Goal: Find specific page/section: Find specific page/section

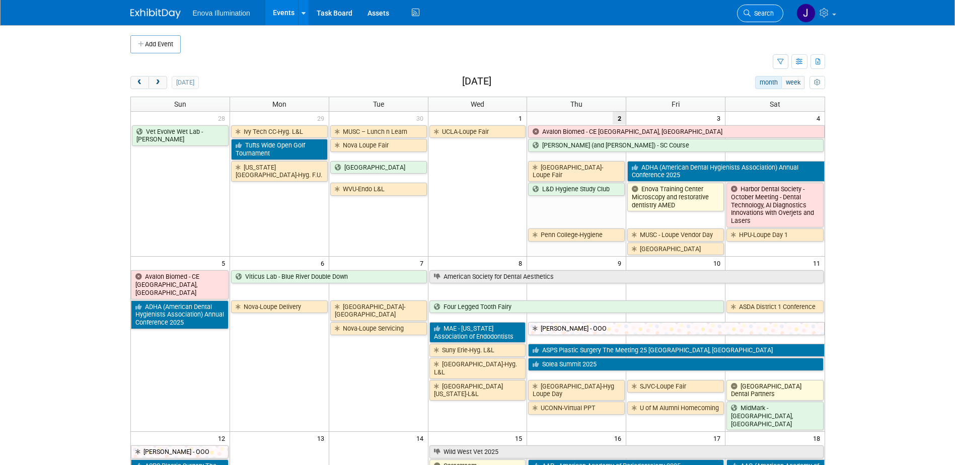
click at [751, 13] on span "Search" at bounding box center [762, 14] width 23 height 8
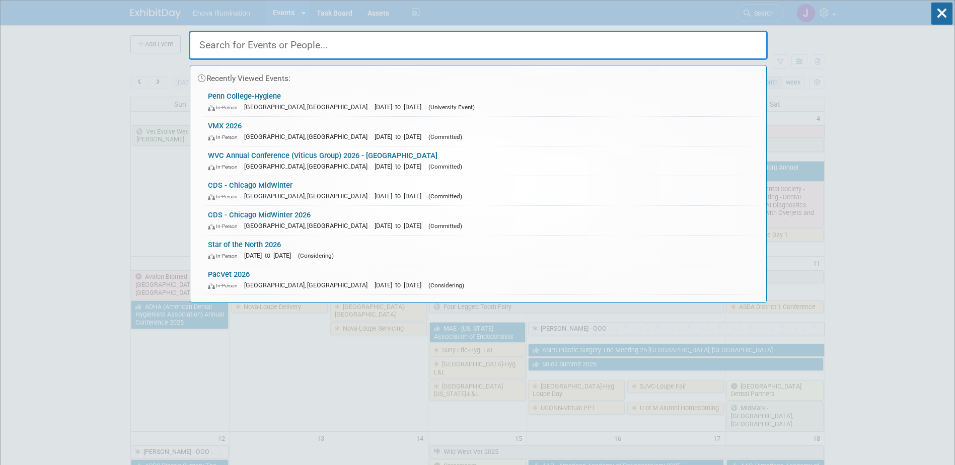
click at [709, 37] on input "text" at bounding box center [478, 45] width 579 height 29
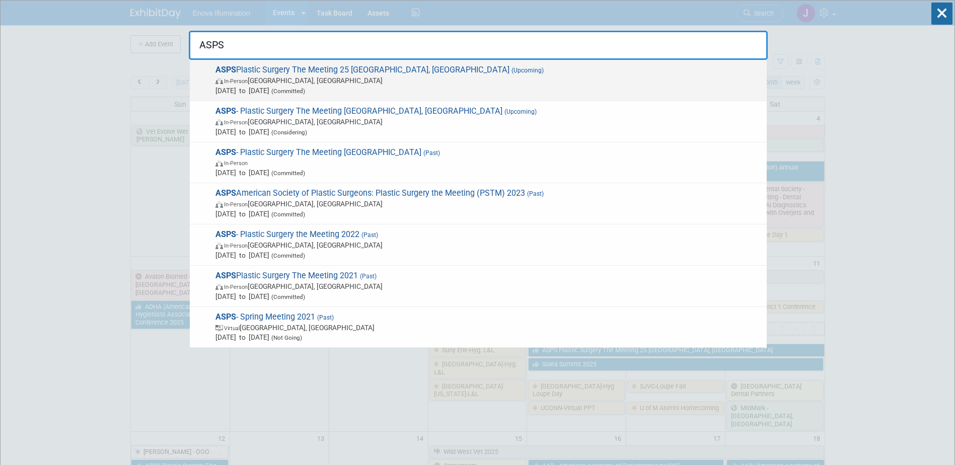
type input "ASPS"
click at [240, 74] on span "ASPS Plastic Surgery The Meeting 25 New Orleans, LA (Upcoming) In-Person New Or…" at bounding box center [487, 80] width 549 height 31
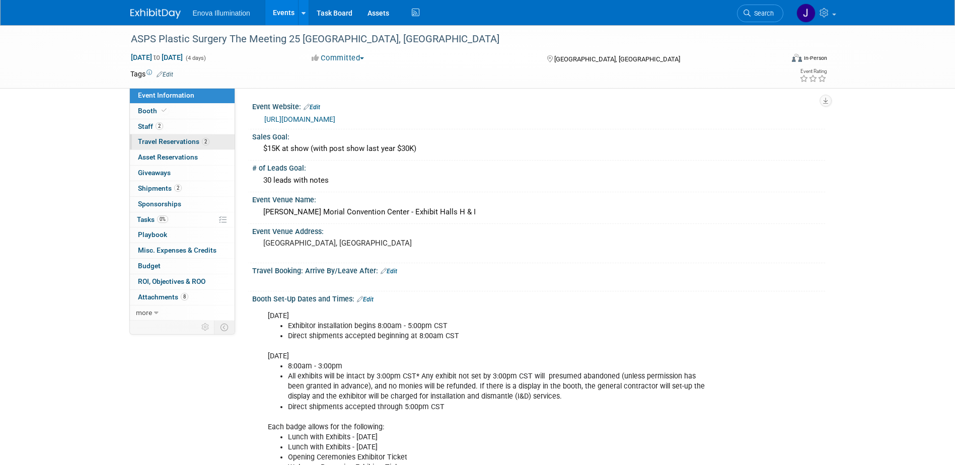
click at [171, 144] on span "Travel Reservations 2" at bounding box center [174, 141] width 72 height 8
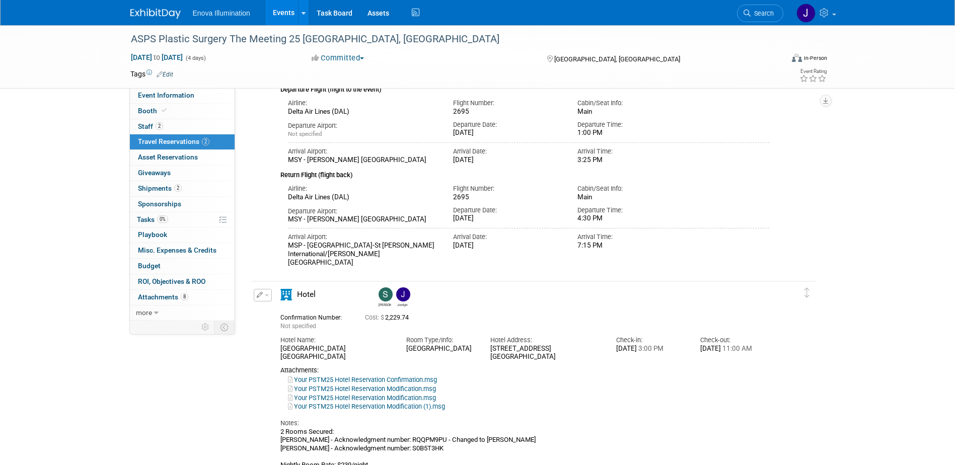
scroll to position [151, 0]
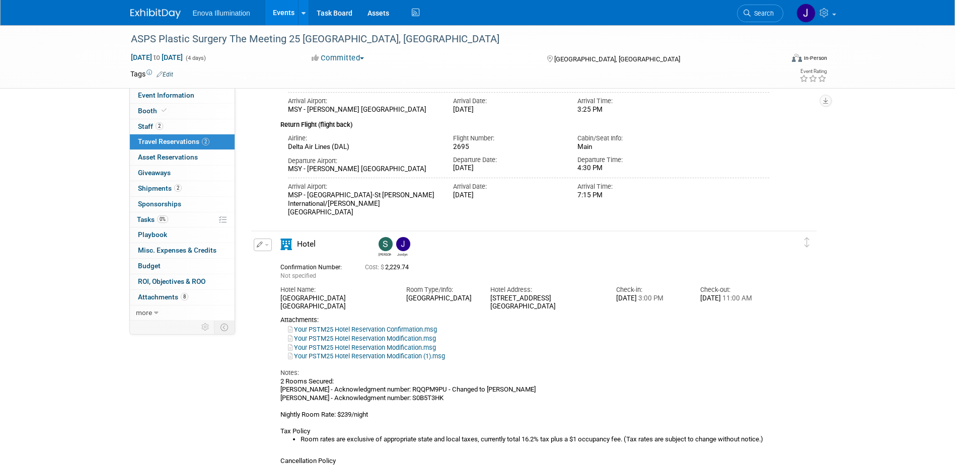
click at [364, 331] on link "Your PSTM25 Hotel Reservation Confirmation.msg" at bounding box center [362, 330] width 149 height 8
click at [717, 168] on div "Departure Airport: MSY - Louis Armstrong New Orleans International Airport Depa…" at bounding box center [528, 163] width 497 height 23
drag, startPoint x: 758, startPoint y: 15, endPoint x: 746, endPoint y: 18, distance: 12.6
click at [758, 15] on span "Search" at bounding box center [762, 14] width 23 height 8
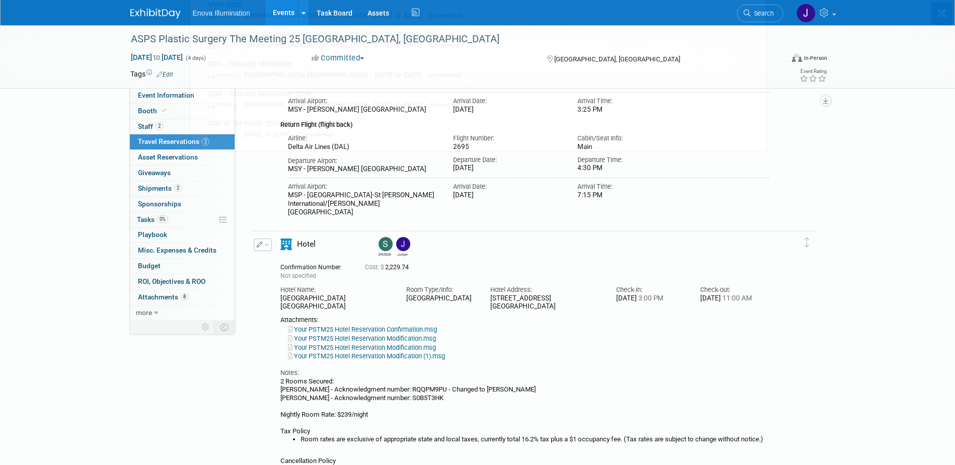
scroll to position [0, 0]
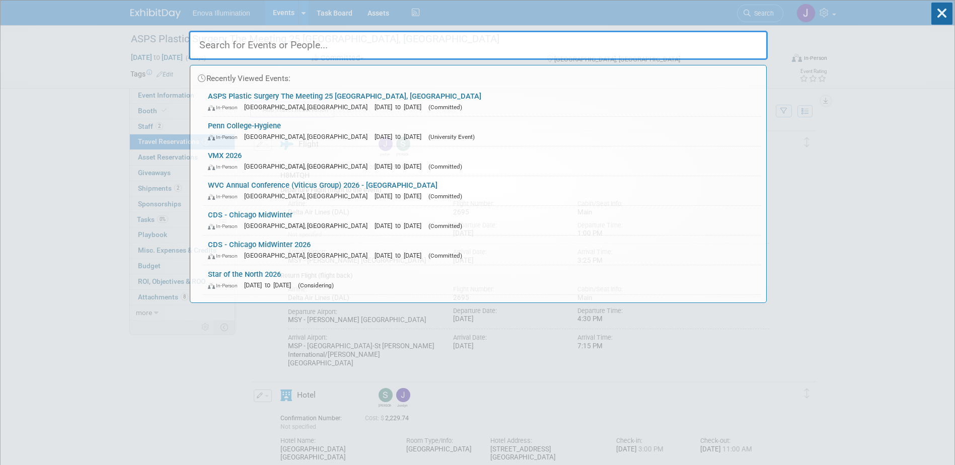
click at [679, 45] on input "text" at bounding box center [478, 45] width 579 height 29
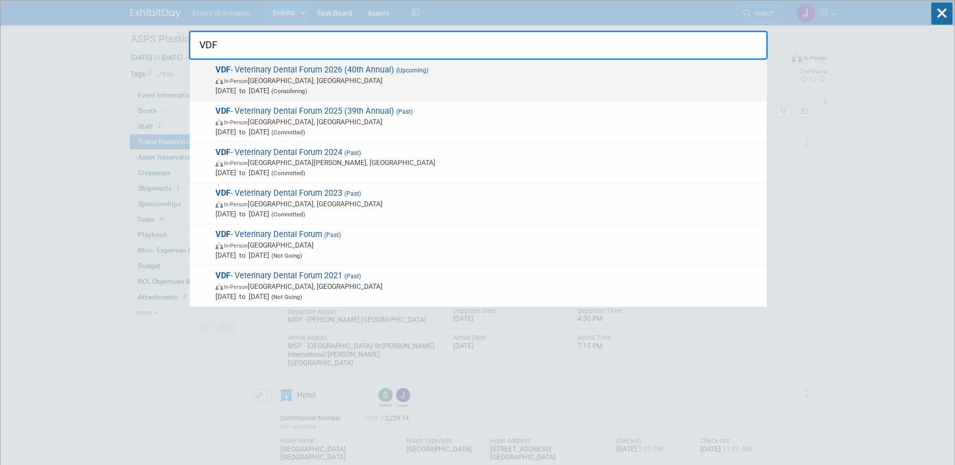
type input "VDF"
click at [318, 71] on span "VDF - Veterinary Dental Forum 2026 (40th Annual) (Upcoming) In-Person Orlando, …" at bounding box center [487, 80] width 549 height 31
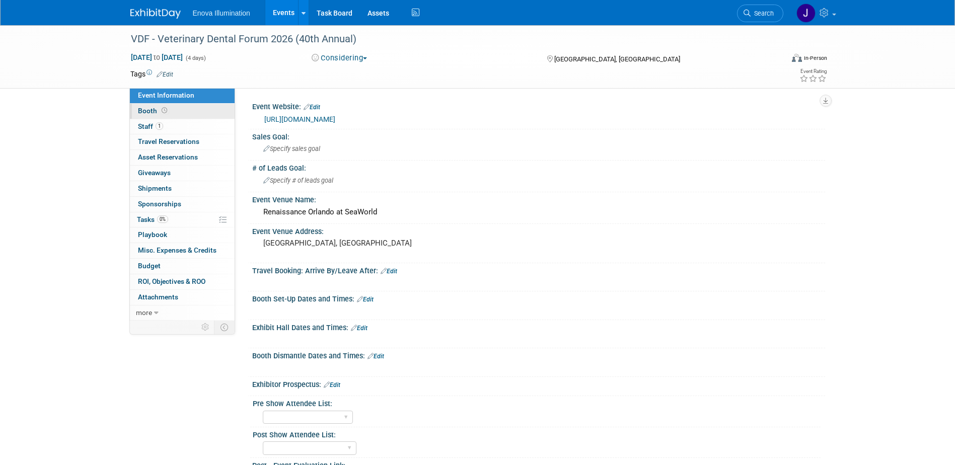
click at [191, 108] on link "Booth" at bounding box center [182, 111] width 105 height 15
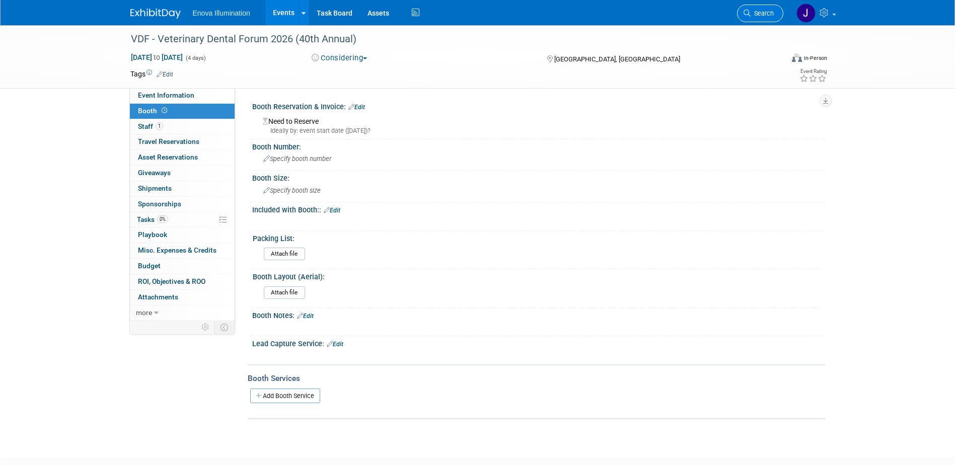
click at [756, 15] on span "Search" at bounding box center [762, 14] width 23 height 8
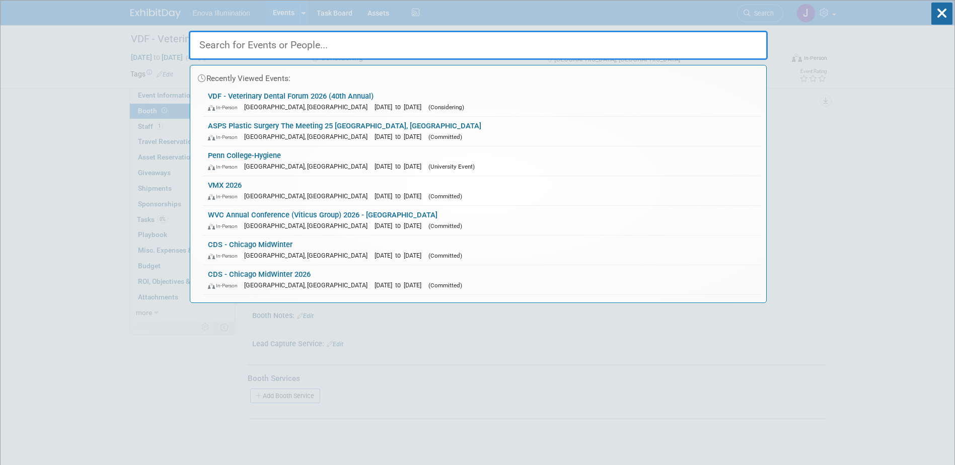
click at [488, 43] on input "text" at bounding box center [478, 45] width 579 height 29
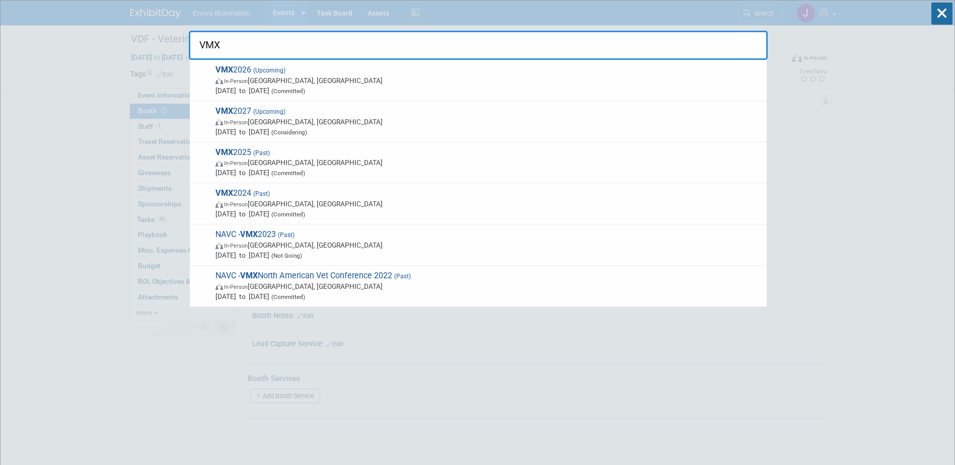
type input "VMX"
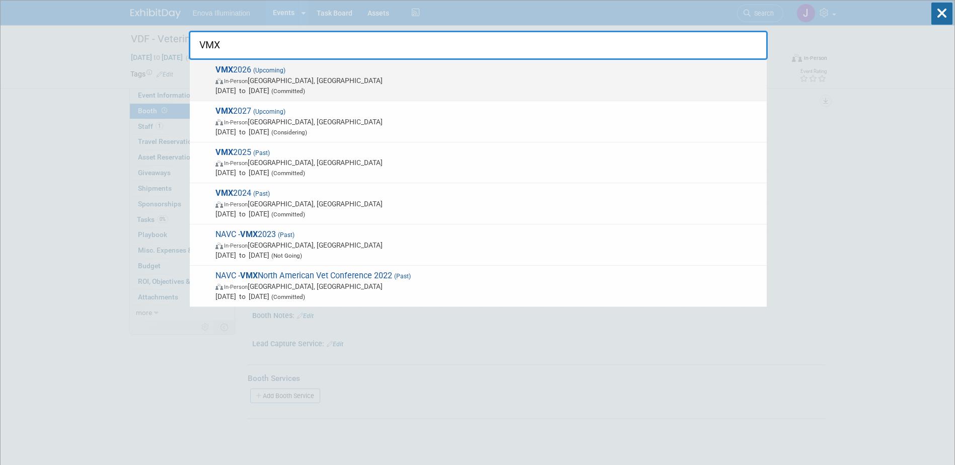
click at [233, 85] on span "In-Person Orlando, FL" at bounding box center [489, 81] width 546 height 10
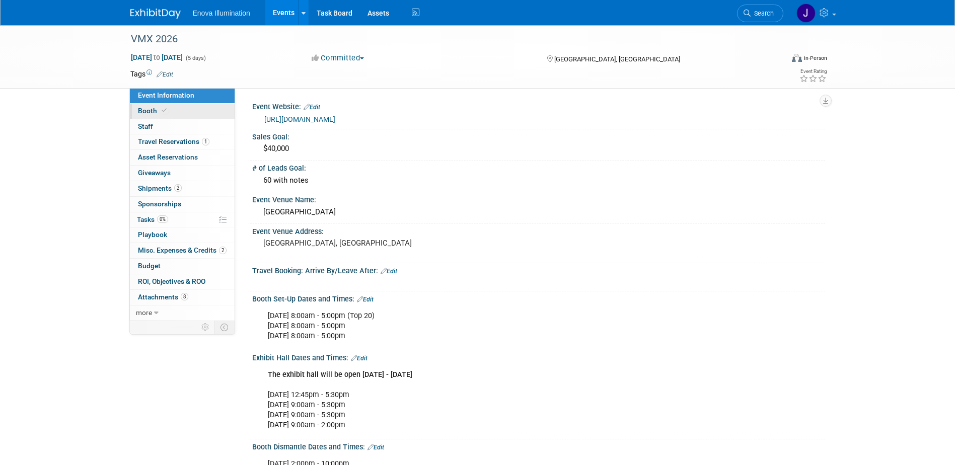
click at [202, 108] on link "Booth" at bounding box center [182, 111] width 105 height 15
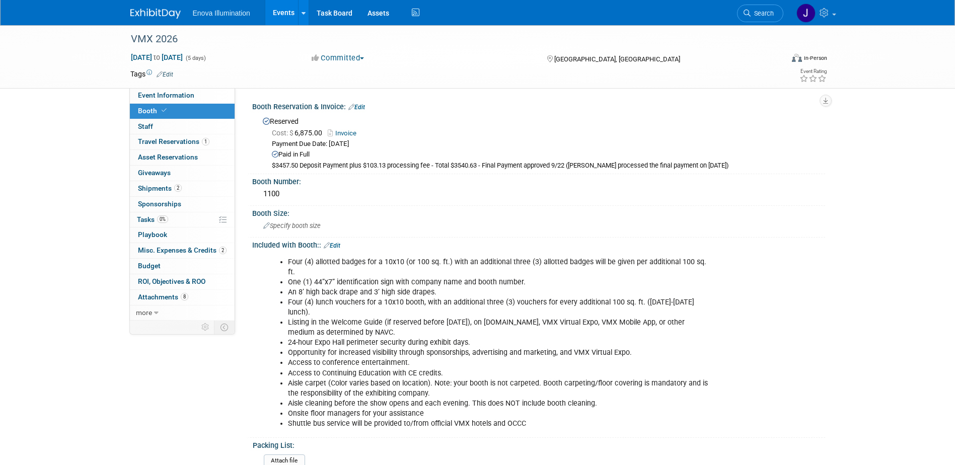
click at [451, 173] on div "Booth Reservation & Invoice: Edit Reserved Cost: $ 6,875.00 Invoice Payment Due…" at bounding box center [537, 136] width 578 height 75
click at [508, 166] on div "$3457.50 Deposit Payment plus $103.13 processing fee - Total $3540.63 - Final P…" at bounding box center [545, 166] width 546 height 9
click at [358, 107] on link "Edit" at bounding box center [356, 107] width 17 height 7
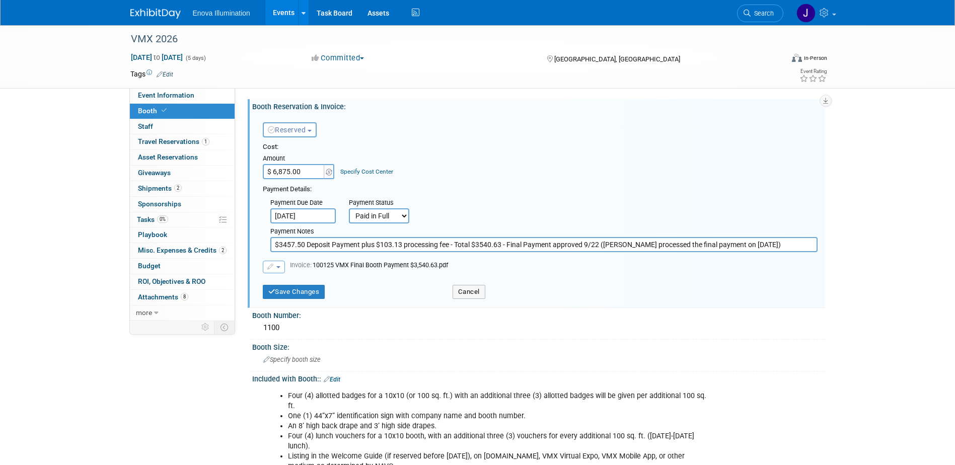
drag, startPoint x: 584, startPoint y: 243, endPoint x: 761, endPoint y: 246, distance: 177.3
click at [761, 246] on input "$3457.50 Deposit Payment plus $103.13 processing fee - Total $3540.63 - Final P…" at bounding box center [543, 244] width 547 height 15
type input "$3457.50 Deposit Payment plus $103.13 processing fee - Total $3540.63 - Final P…"
click at [322, 292] on button "Save Changes" at bounding box center [294, 292] width 62 height 14
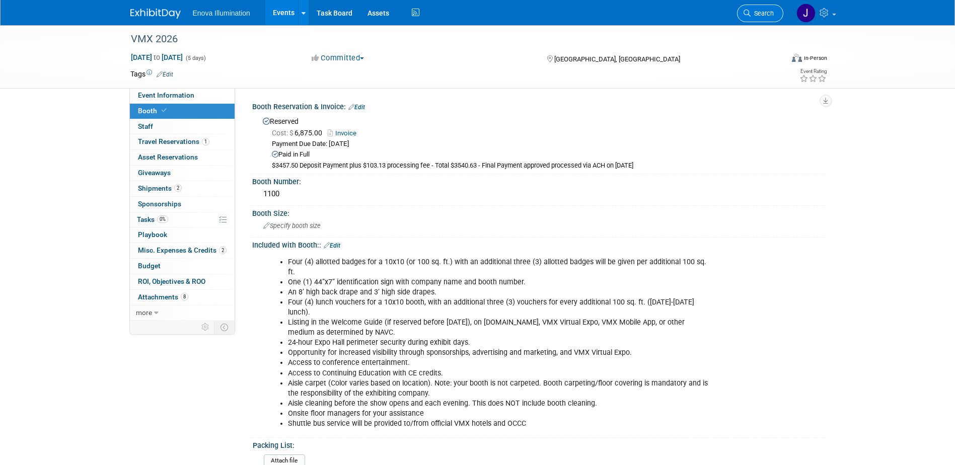
click at [764, 13] on span "Search" at bounding box center [762, 14] width 23 height 8
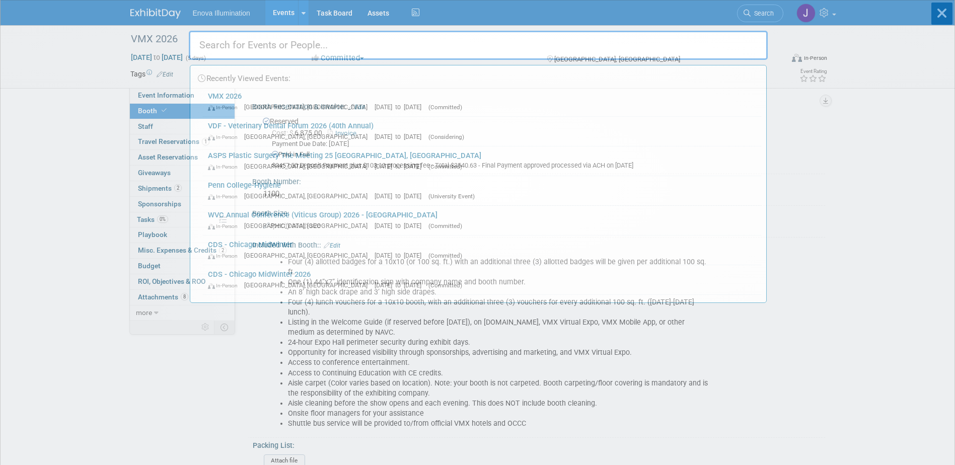
click at [730, 38] on input "text" at bounding box center [478, 45] width 579 height 29
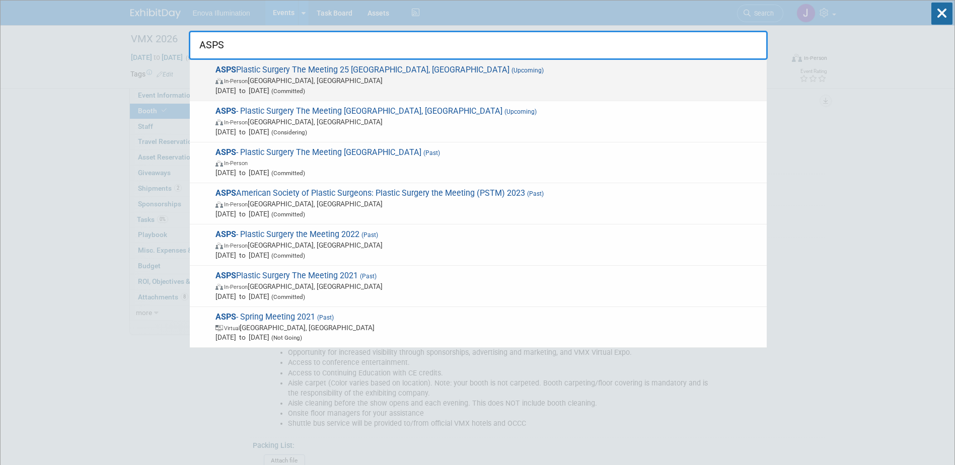
type input "ASPS"
click at [224, 92] on span "Oct 9, 2025 to Oct 12, 2025 (Committed)" at bounding box center [489, 91] width 546 height 10
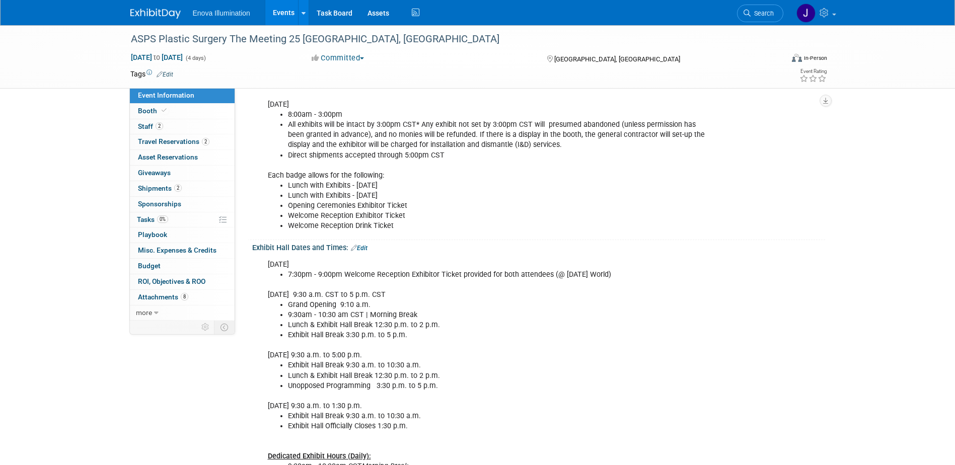
scroll to position [302, 0]
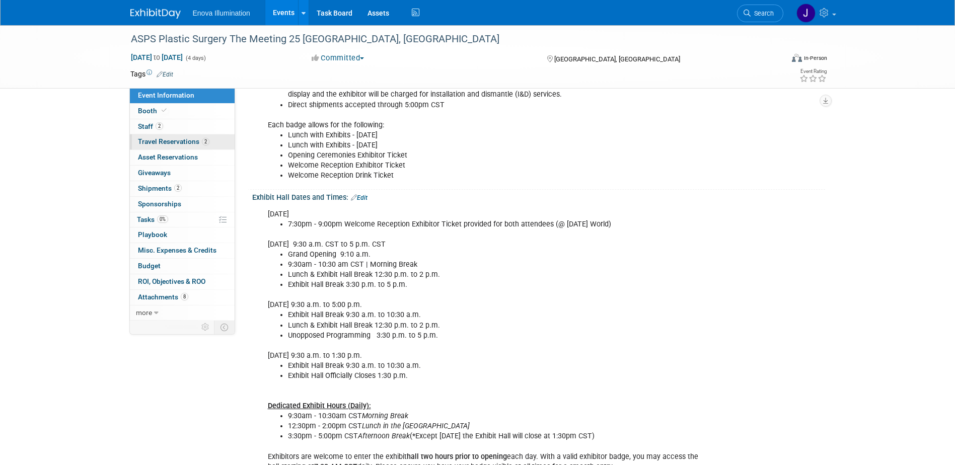
click at [185, 145] on span "Travel Reservations 2" at bounding box center [174, 141] width 72 height 8
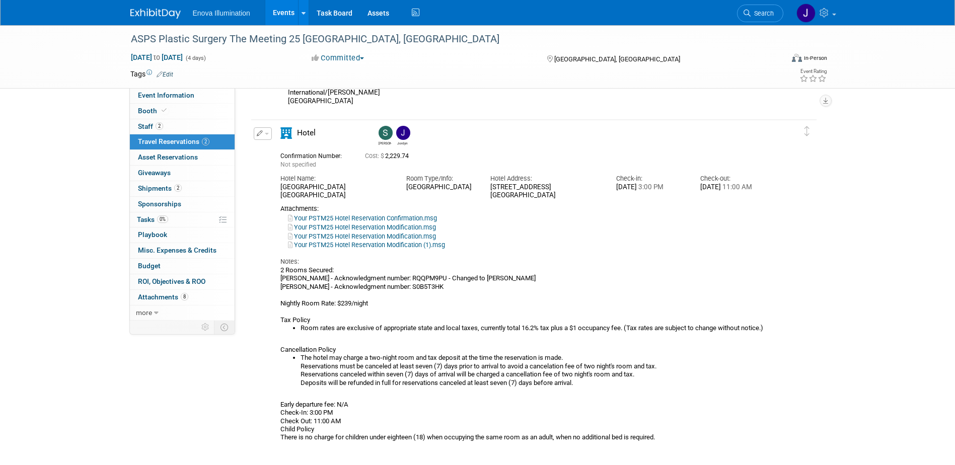
scroll to position [262, 0]
